Goal: Transaction & Acquisition: Purchase product/service

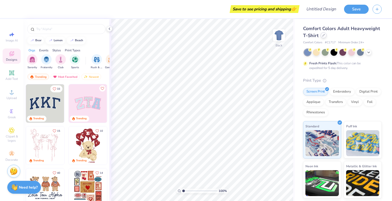
click at [324, 38] on div "Comfort Colors Adult Heavyweight T-Shirt" at bounding box center [342, 32] width 78 height 14
click at [107, 28] on icon at bounding box center [109, 29] width 4 height 4
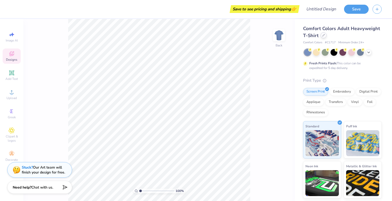
click at [322, 34] on icon at bounding box center [323, 35] width 3 height 3
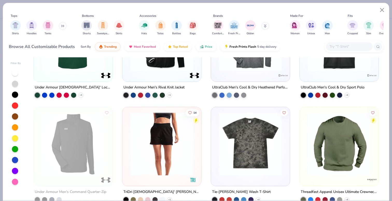
scroll to position [6446, 0]
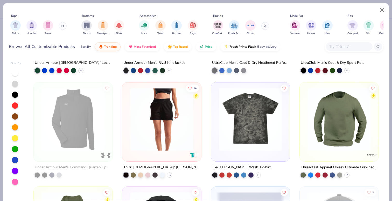
click at [196, 19] on div "Hats Totes Bottles Bags" at bounding box center [168, 27] width 62 height 19
click at [194, 29] on div "filter for Bags" at bounding box center [193, 25] width 10 height 10
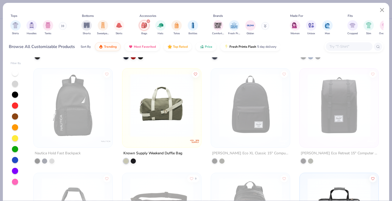
scroll to position [724, 0]
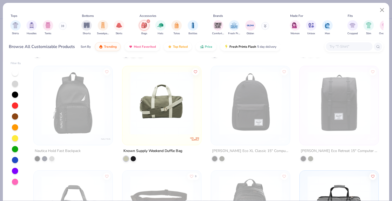
click at [148, 21] on icon "filter for Bags" at bounding box center [148, 21] width 2 height 2
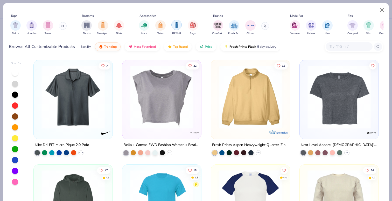
click at [175, 23] on img "filter for Bottles" at bounding box center [177, 25] width 6 height 6
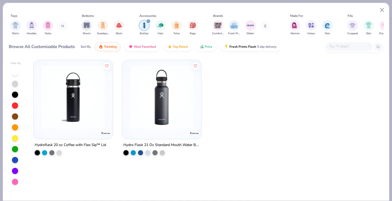
click at [148, 22] on icon "filter for Bottles" at bounding box center [148, 21] width 2 height 2
